Goal: Transaction & Acquisition: Purchase product/service

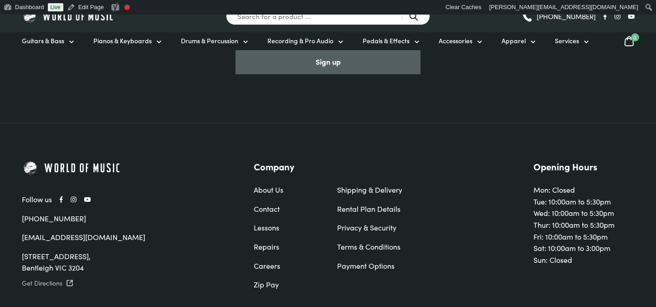
scroll to position [3117, 0]
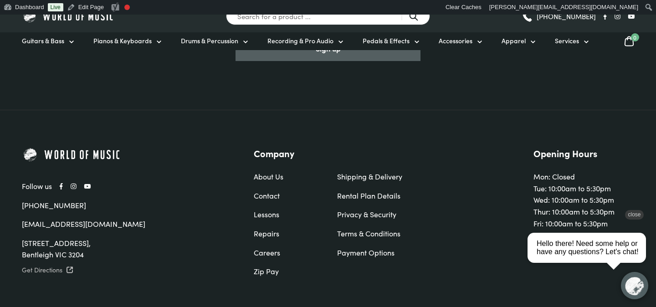
click at [632, 213] on div "close" at bounding box center [634, 215] width 19 height 10
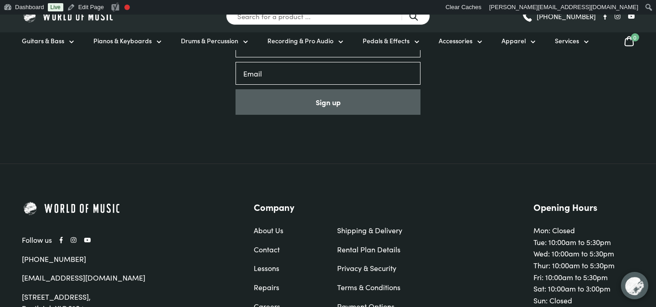
scroll to position [3034, 0]
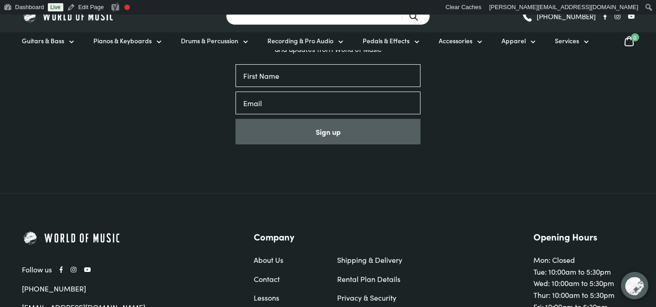
click at [317, 21] on input "Search for a product ..." at bounding box center [328, 16] width 204 height 18
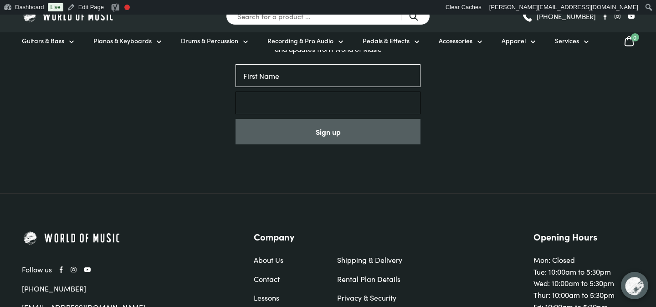
click at [310, 92] on input "Email" at bounding box center [327, 103] width 185 height 23
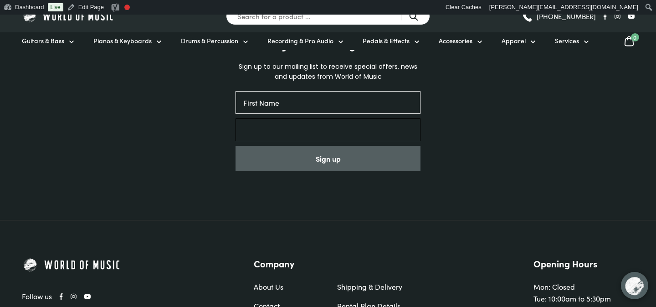
scroll to position [2986, 0]
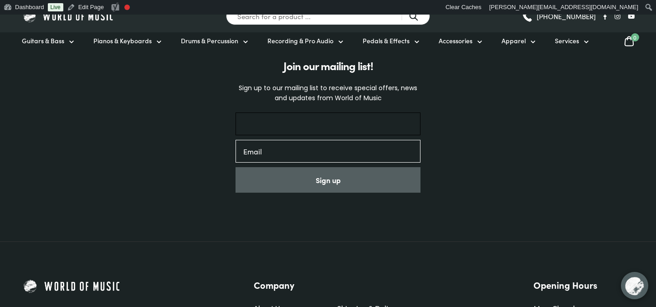
click at [298, 112] on input "First Name" at bounding box center [327, 123] width 185 height 23
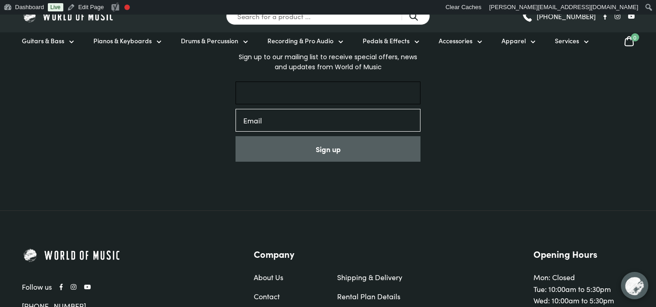
scroll to position [3051, 0]
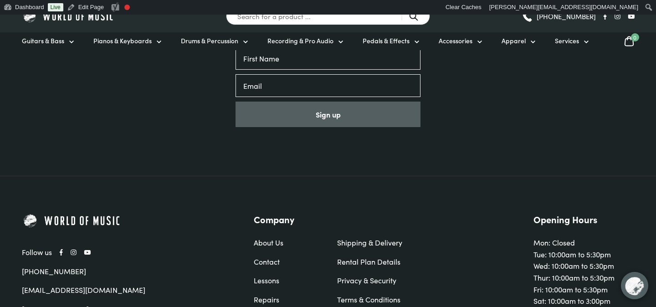
click at [312, 125] on div "Join our mailing list! Sign up to our mailing list to receive special offers, n…" at bounding box center [328, 61] width 656 height 229
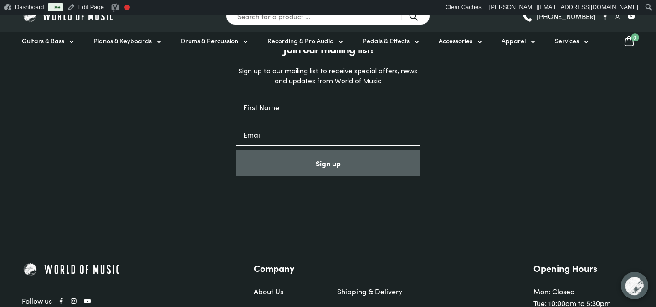
scroll to position [2925, 0]
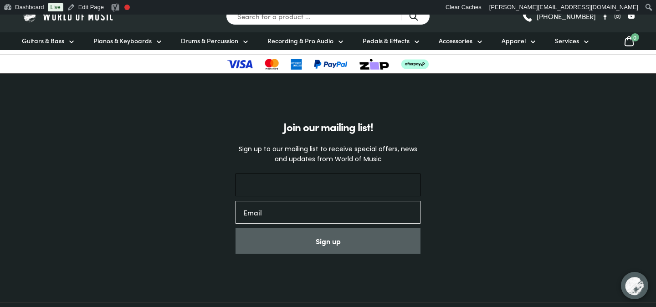
click at [302, 174] on input "First Name" at bounding box center [327, 185] width 185 height 23
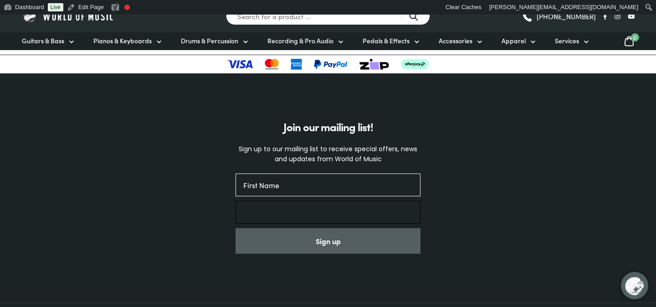
click at [260, 201] on input "Email" at bounding box center [327, 212] width 185 height 23
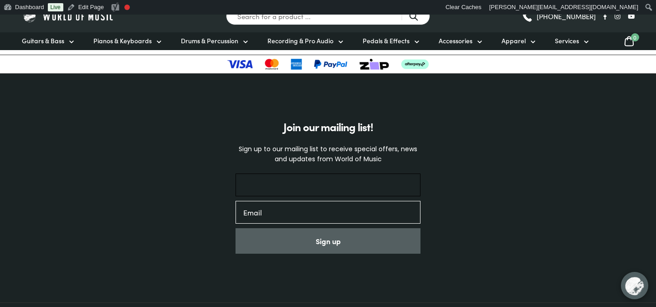
click at [304, 174] on input "First Name" at bounding box center [327, 185] width 185 height 23
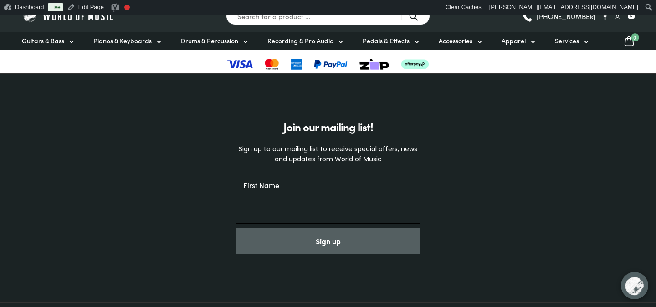
click at [263, 201] on input "Email" at bounding box center [327, 212] width 185 height 23
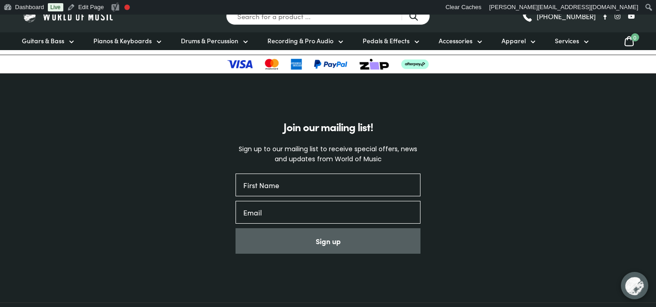
click at [459, 175] on div "Join our mailing list! Sign up to our mailing list to receive special offers, n…" at bounding box center [328, 188] width 613 height 156
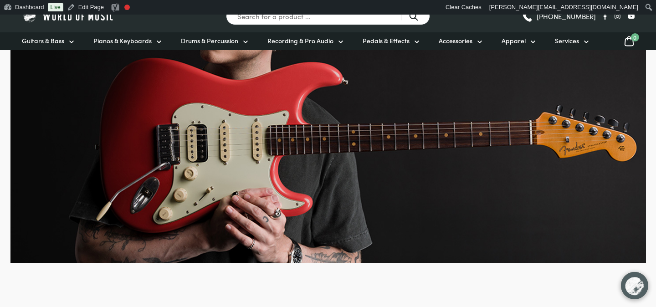
scroll to position [0, 0]
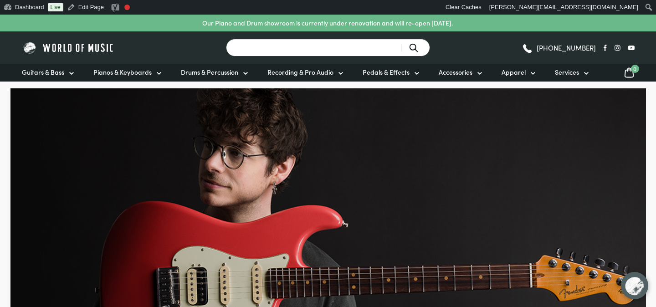
click at [288, 42] on input "Search for a product ..." at bounding box center [328, 48] width 204 height 18
click at [306, 46] on input "Search for a product ..." at bounding box center [328, 48] width 204 height 18
click at [296, 48] on input "Search for a product ..." at bounding box center [328, 48] width 204 height 18
click at [312, 52] on input "Search for a product ..." at bounding box center [328, 48] width 204 height 18
click at [299, 46] on input "Search for a product ..." at bounding box center [328, 48] width 204 height 18
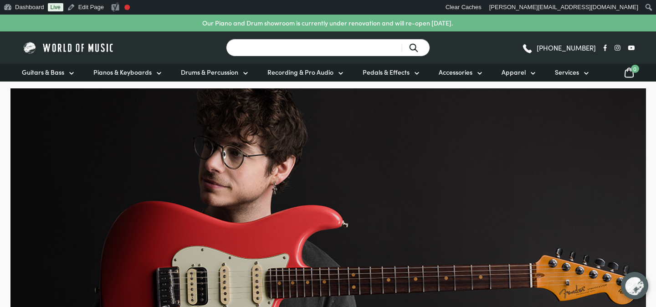
click at [312, 50] on input "Search for a product ..." at bounding box center [328, 48] width 204 height 18
click at [340, 73] on icon at bounding box center [340, 73] width 7 height 7
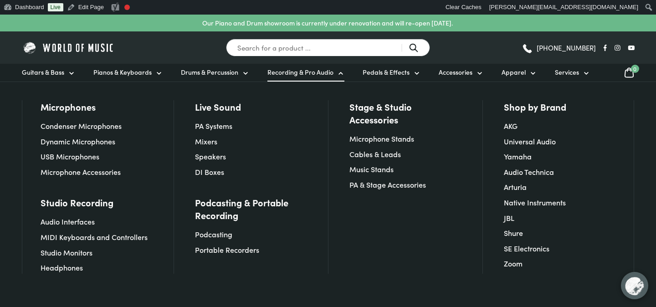
click at [340, 73] on icon at bounding box center [340, 73] width 7 height 7
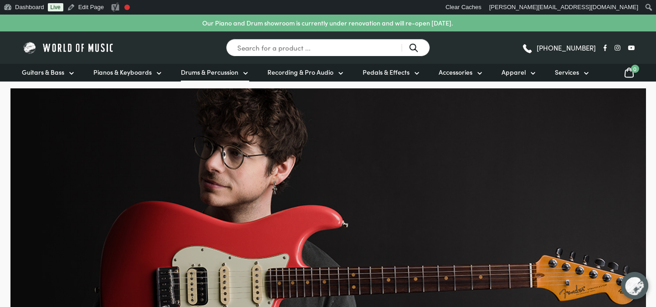
click at [242, 71] on icon at bounding box center [245, 73] width 7 height 7
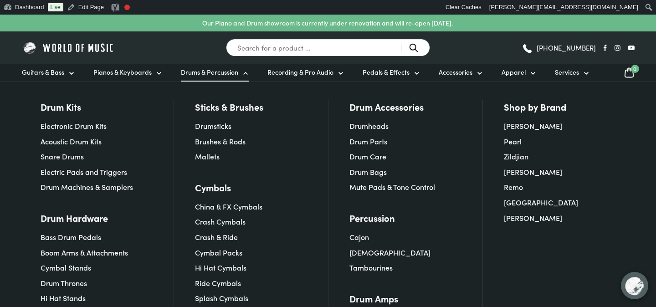
click at [242, 71] on icon at bounding box center [245, 73] width 7 height 7
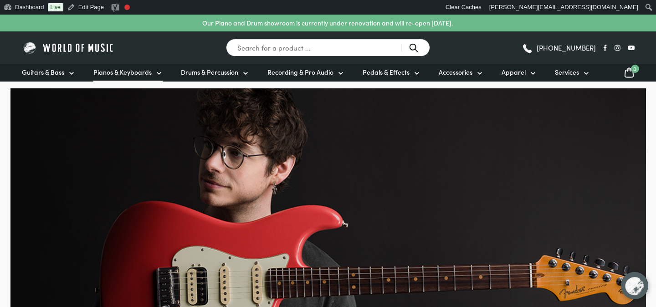
click at [157, 72] on icon at bounding box center [158, 73] width 7 height 7
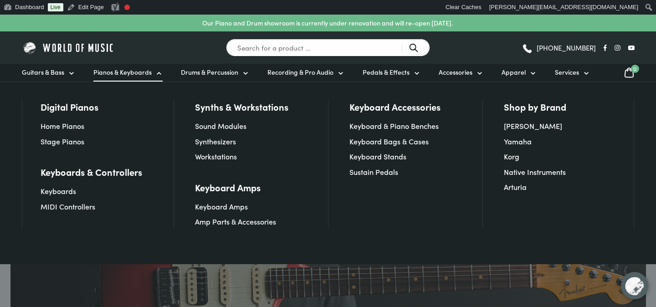
click at [157, 72] on icon at bounding box center [158, 73] width 7 height 7
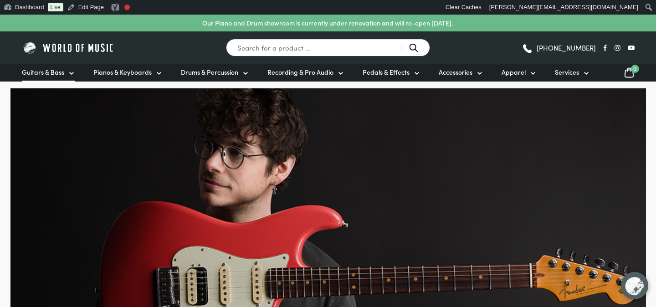
click at [63, 74] on link "Guitars & Bass" at bounding box center [48, 73] width 53 height 18
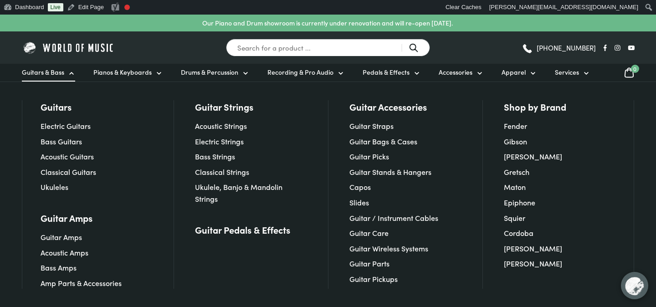
click at [70, 74] on icon at bounding box center [72, 73] width 4 height 2
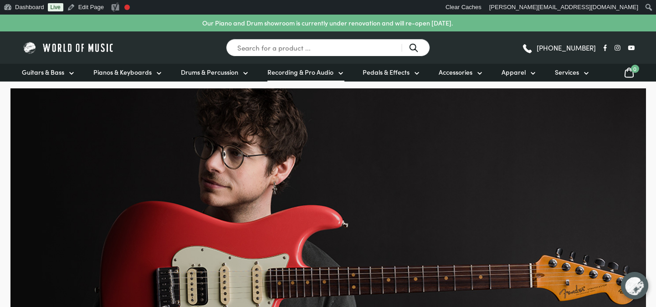
click at [337, 76] on icon at bounding box center [340, 73] width 7 height 7
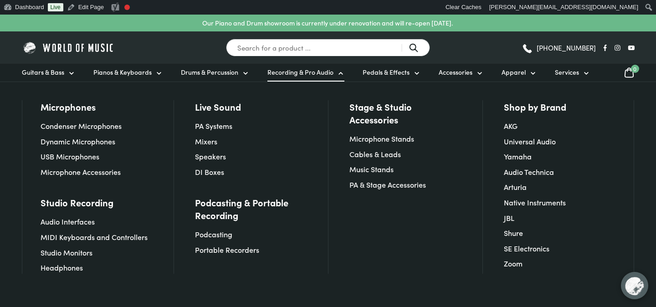
click at [337, 77] on icon at bounding box center [340, 73] width 7 height 7
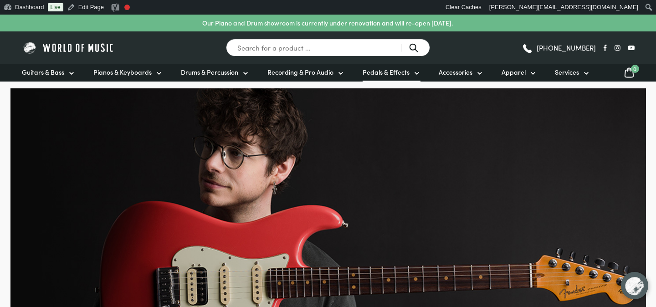
click at [404, 72] on span "Pedals & Effects" at bounding box center [385, 72] width 47 height 10
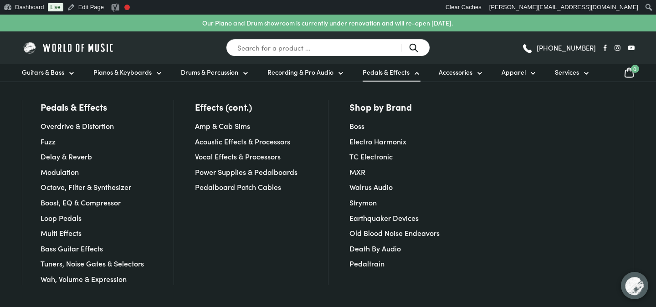
click at [414, 72] on icon at bounding box center [416, 73] width 7 height 7
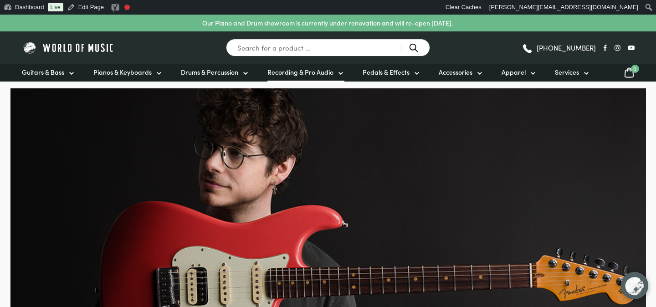
click at [328, 71] on span "Recording & Pro Audio" at bounding box center [300, 72] width 66 height 10
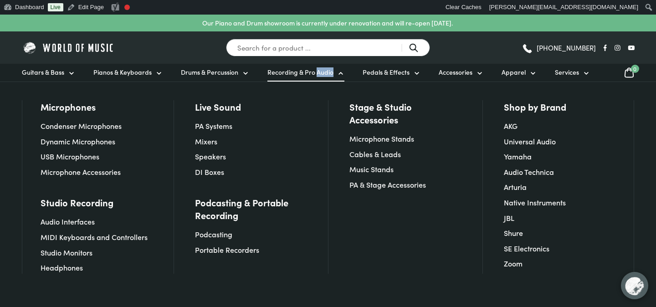
click at [328, 71] on span "Recording & Pro Audio" at bounding box center [300, 72] width 66 height 10
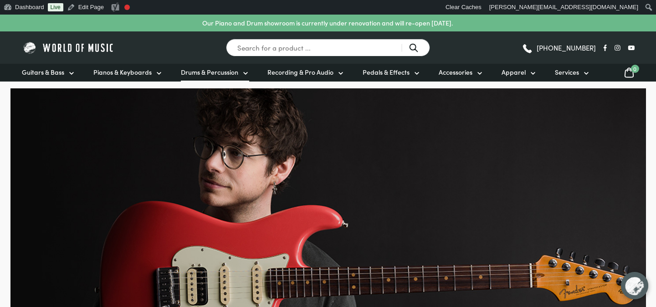
click at [233, 71] on span "Drums & Percussion" at bounding box center [209, 72] width 57 height 10
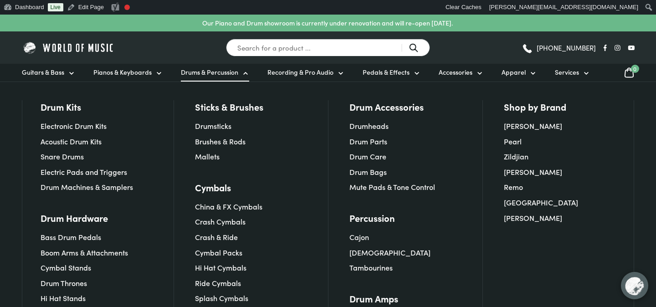
click at [243, 71] on icon at bounding box center [245, 73] width 7 height 7
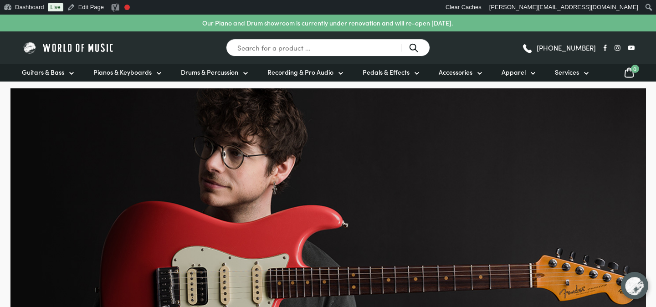
click at [257, 49] on input "Search for a product ..." at bounding box center [328, 48] width 204 height 18
click at [265, 49] on input "Search for a product ..." at bounding box center [328, 48] width 204 height 18
click at [87, 47] on img at bounding box center [68, 48] width 93 height 14
click at [331, 47] on input "Search for a product ..." at bounding box center [328, 48] width 204 height 18
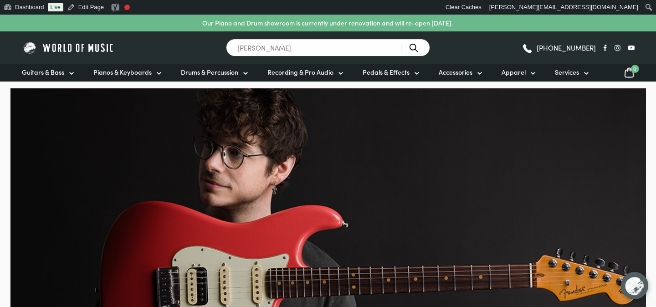
type input "paul reed smith"
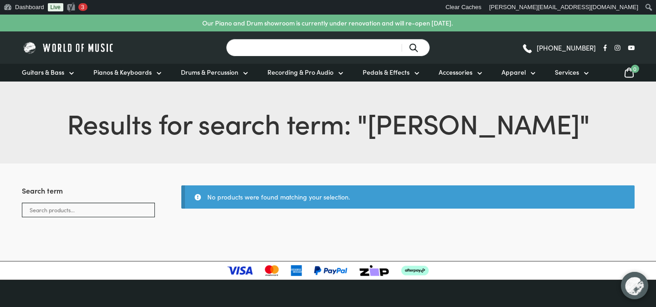
click at [294, 49] on input "Search for a product ..." at bounding box center [328, 48] width 204 height 18
type input "prs"
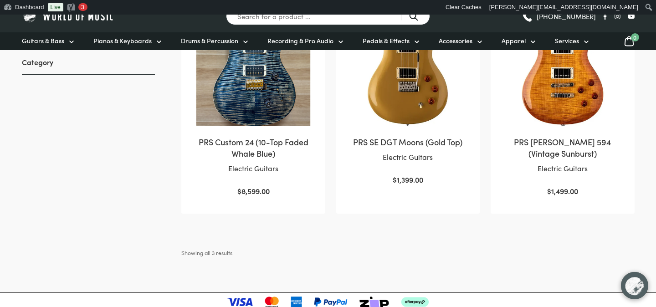
scroll to position [235, 0]
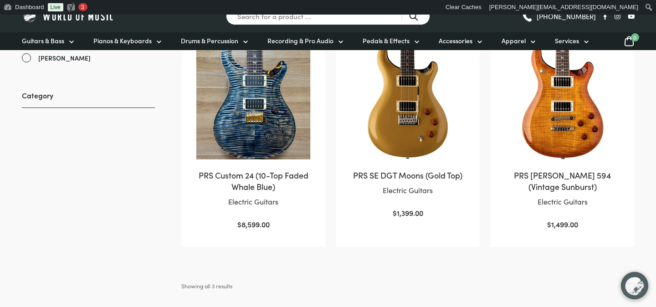
click at [411, 130] on img at bounding box center [407, 97] width 125 height 125
click at [525, 132] on img at bounding box center [562, 97] width 125 height 125
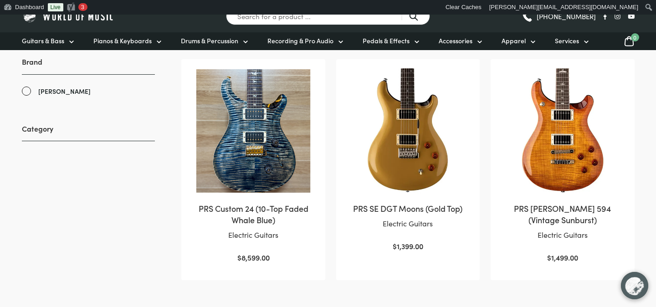
click at [272, 146] on img at bounding box center [252, 130] width 125 height 125
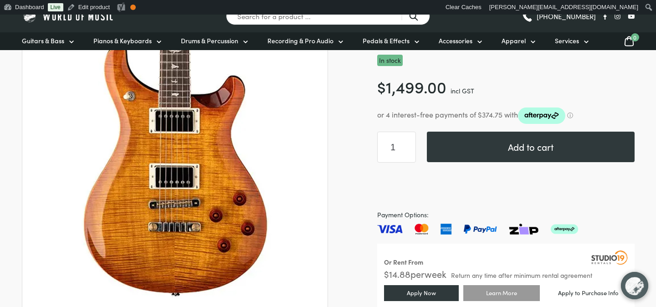
scroll to position [154, 0]
